Goal: Information Seeking & Learning: Learn about a topic

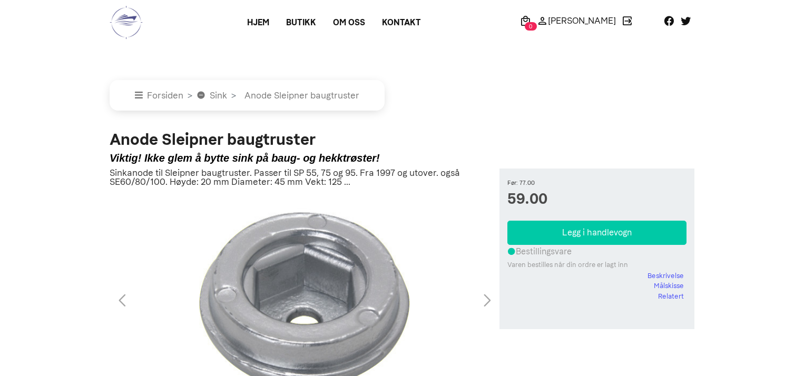
scroll to position [1175, 0]
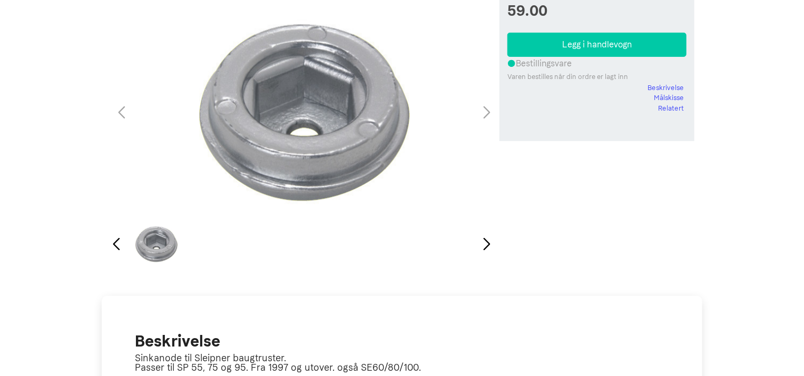
scroll to position [0, 0]
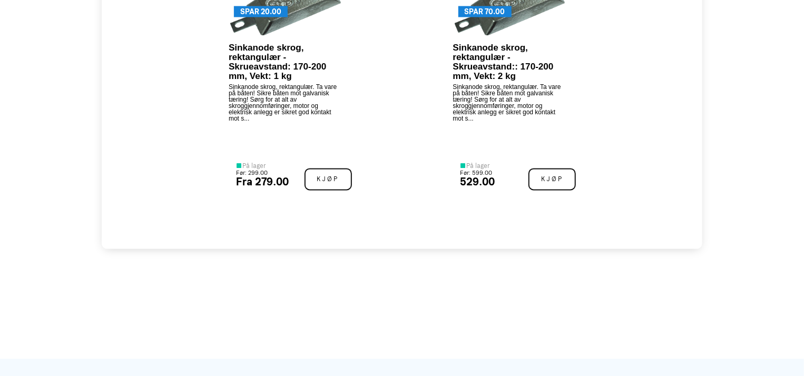
scroll to position [1316, 0]
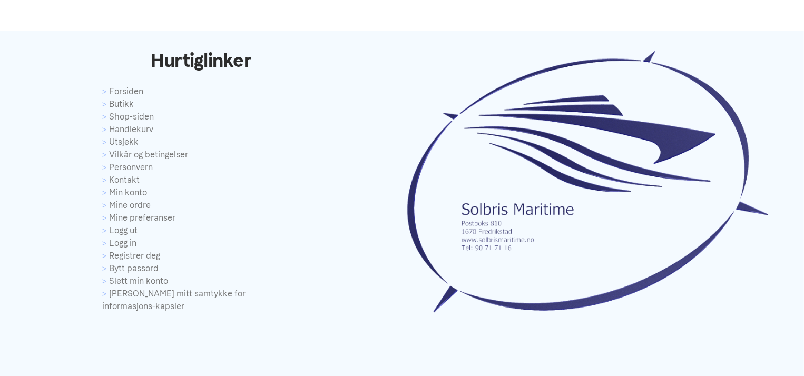
click at [804, 28] on footer "Hurtiglinker Forsiden Butikk Shop-siden Handlekurv Utsjekk Vilkår og betingelse…" at bounding box center [402, 240] width 804 height 470
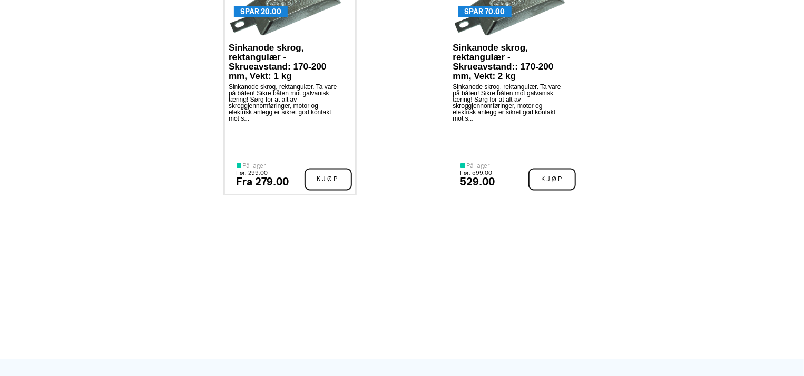
click at [288, 25] on img at bounding box center [290, 7] width 123 height 64
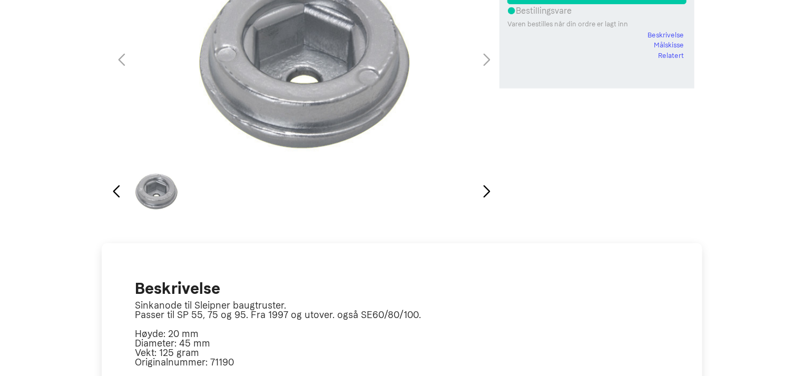
scroll to position [131, 0]
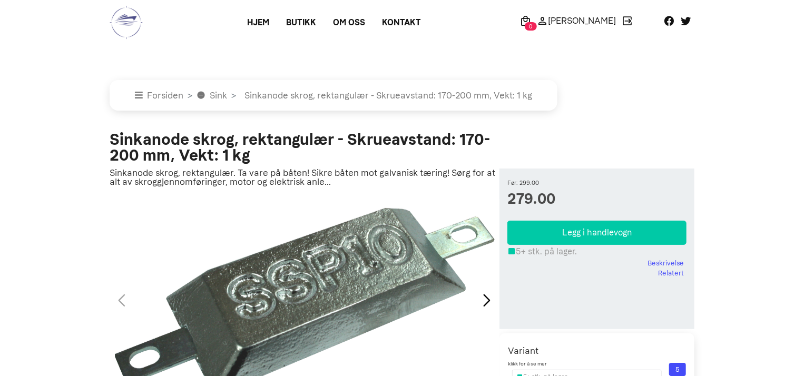
click at [411, 191] on div "Sinkanode skrog, rektangulær - Skrueavstand: 170-200 mm, Vekt: 1 kg Sinkanode s…" at bounding box center [305, 295] width 390 height 327
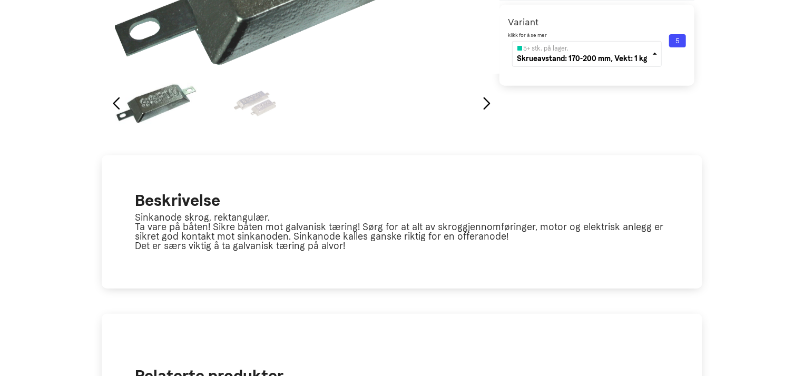
scroll to position [658, 0]
